Goal: Information Seeking & Learning: Find contact information

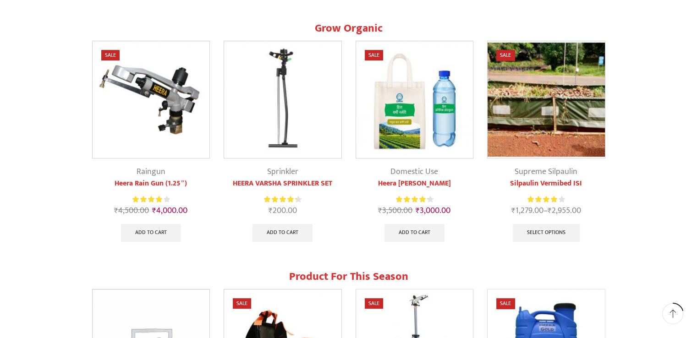
scroll to position [367, 0]
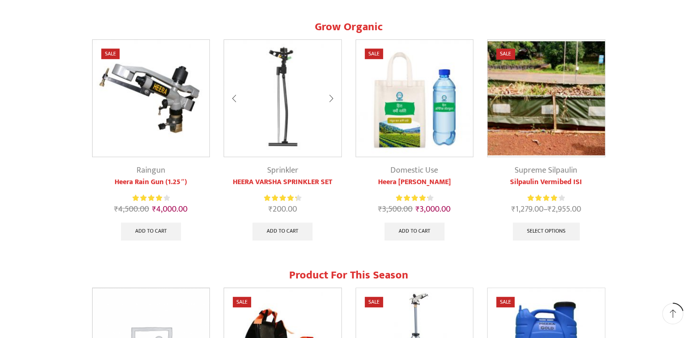
click at [281, 145] on img at bounding box center [282, 98] width 117 height 117
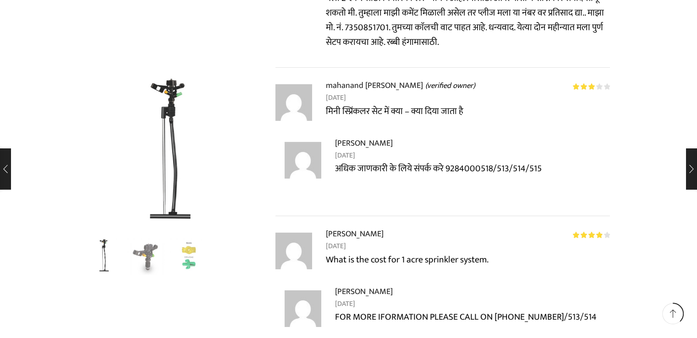
scroll to position [2980, 0]
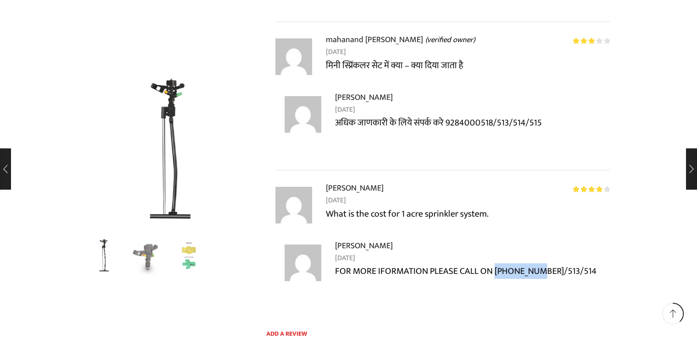
drag, startPoint x: 495, startPoint y: 246, endPoint x: 542, endPoint y: 248, distance: 47.7
click at [542, 264] on p "FOR MORE IFORMATION PLEASE CALL ON 9284000518/513/514" at bounding box center [472, 271] width 275 height 15
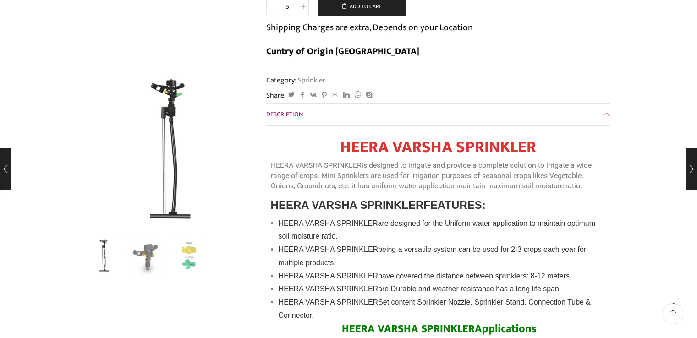
scroll to position [0, 0]
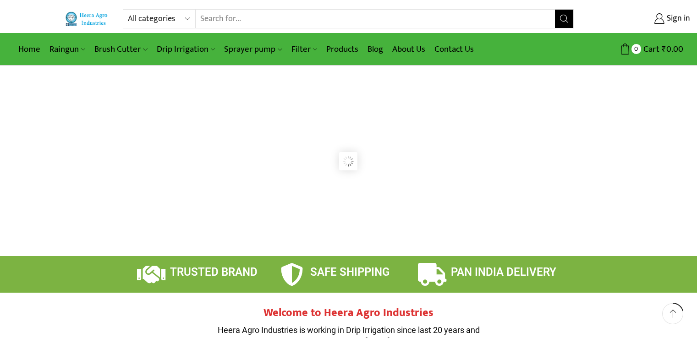
scroll to position [367, 0]
